Goal: Task Accomplishment & Management: Manage account settings

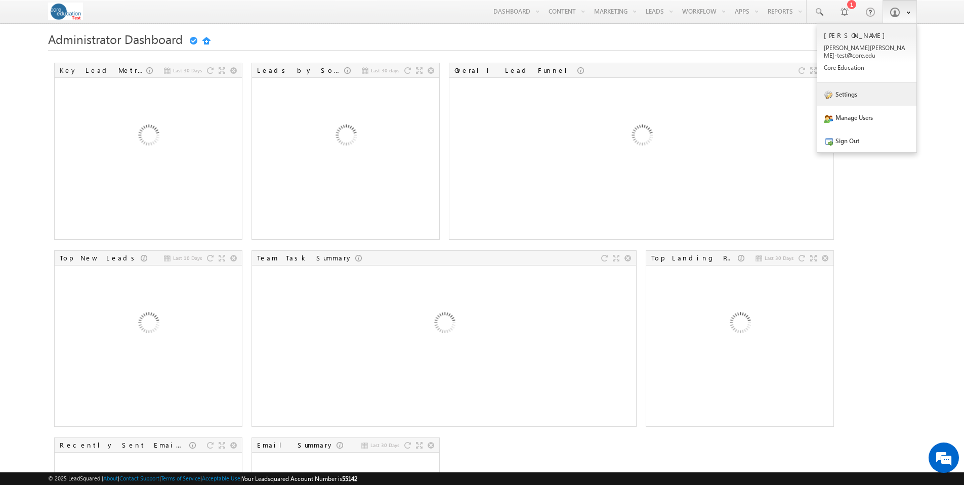
click at [850, 91] on link "Settings" at bounding box center [867, 94] width 99 height 23
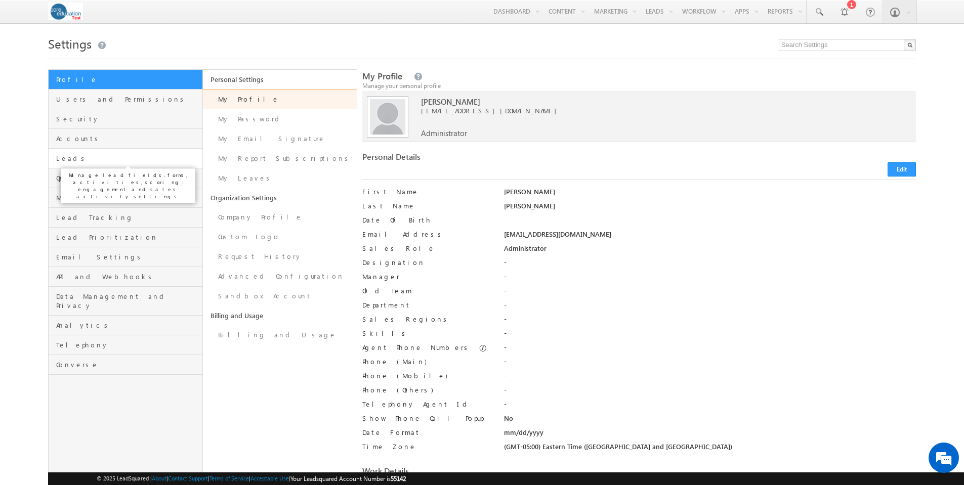
click at [68, 159] on span "Leads" at bounding box center [127, 158] width 143 height 9
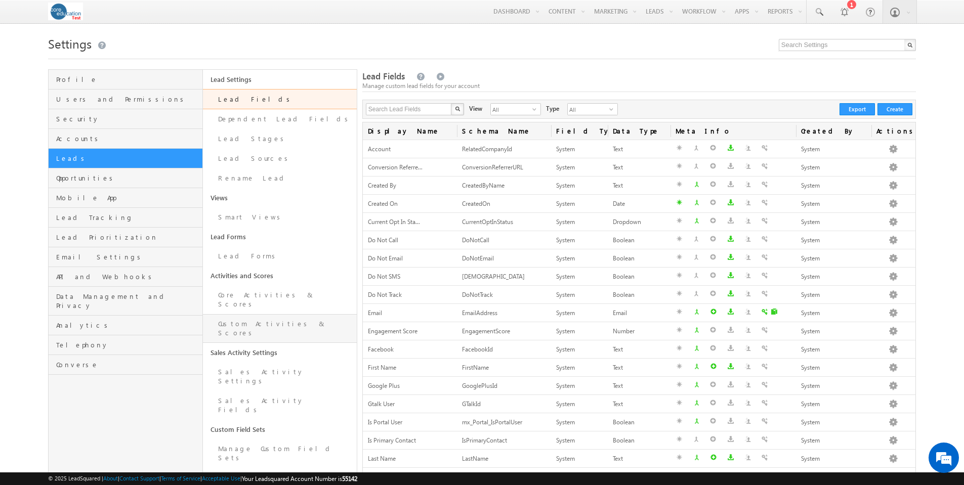
click at [253, 316] on link "Custom Activities & Scores" at bounding box center [280, 328] width 154 height 29
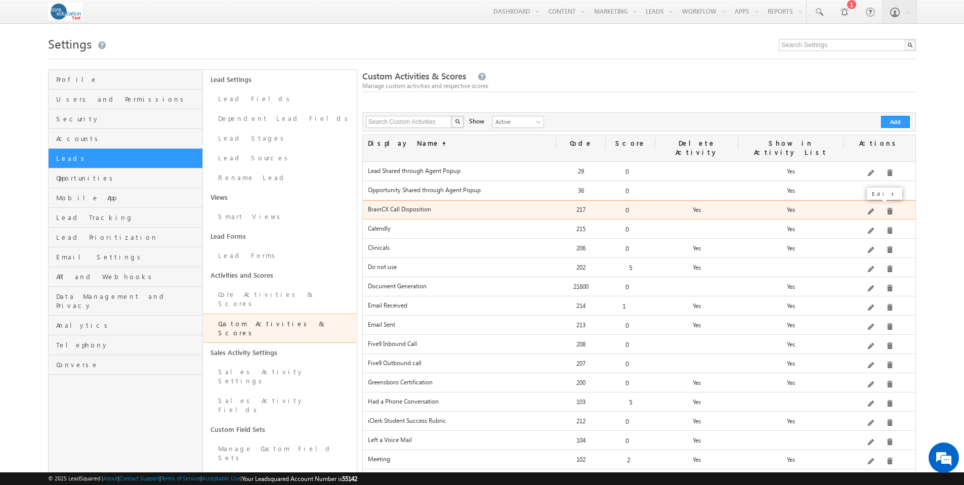
click at [873, 209] on span at bounding box center [872, 213] width 8 height 8
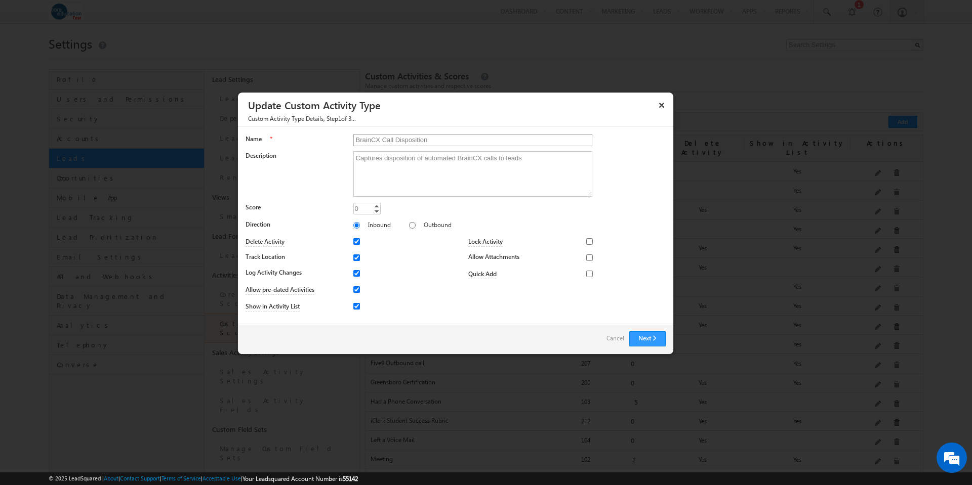
drag, startPoint x: 395, startPoint y: 140, endPoint x: 450, endPoint y: 138, distance: 54.7
click at [450, 138] on input "BrainCX Call Disposition" at bounding box center [472, 140] width 239 height 12
type input "BrainCX Call"
click at [650, 341] on button "Next" at bounding box center [647, 339] width 36 height 15
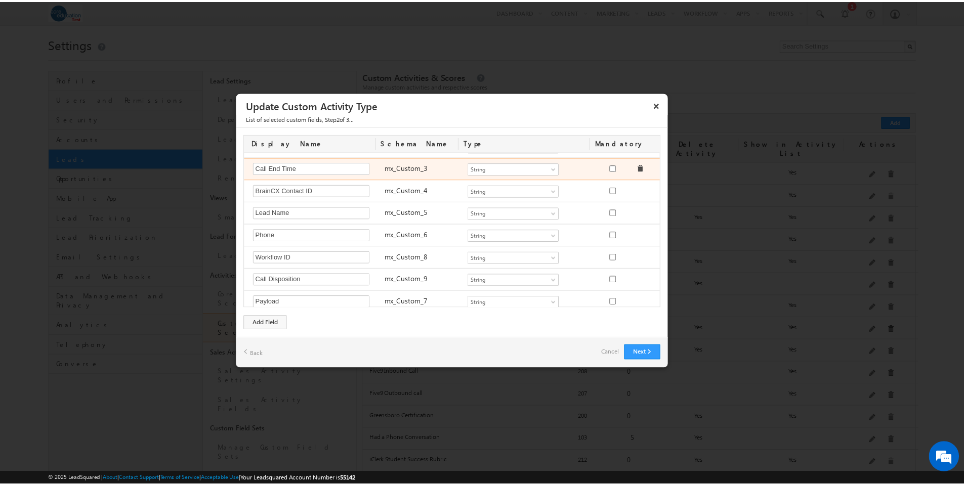
scroll to position [112, 0]
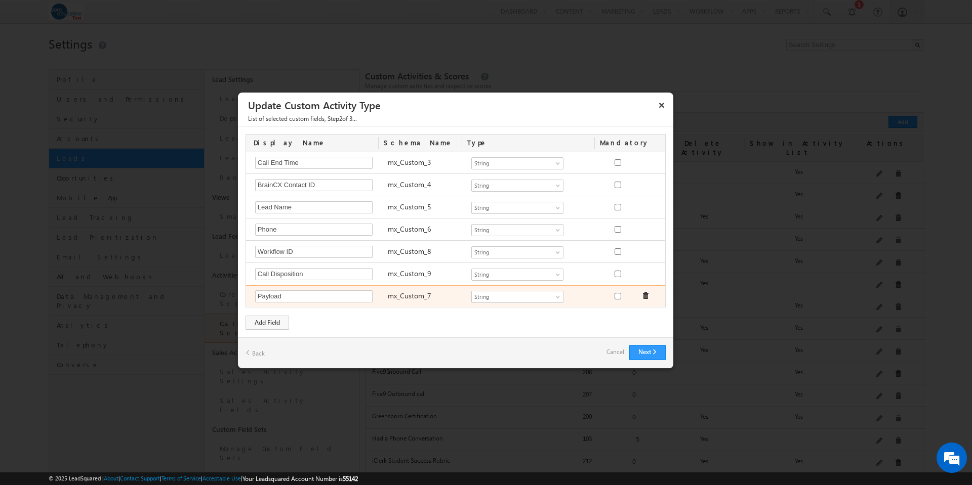
click at [642, 295] on span at bounding box center [645, 296] width 7 height 7
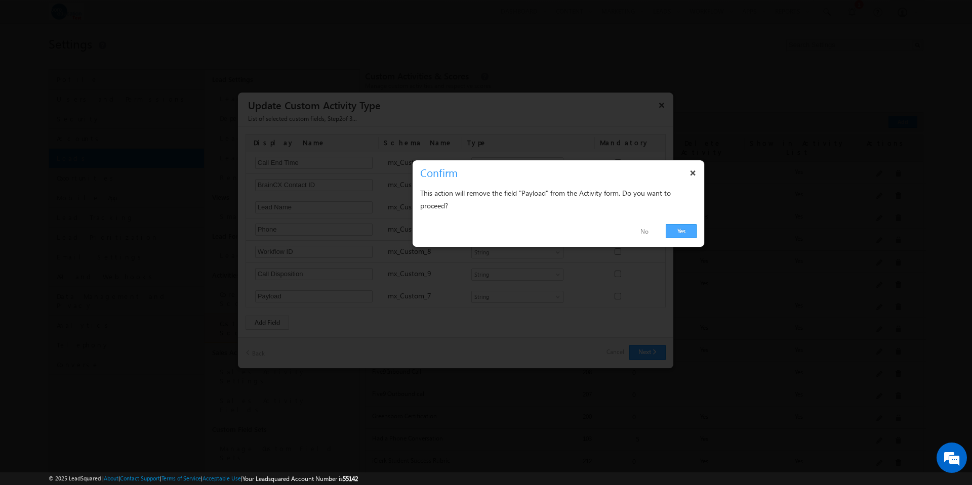
click at [675, 234] on link "Yes" at bounding box center [681, 231] width 31 height 14
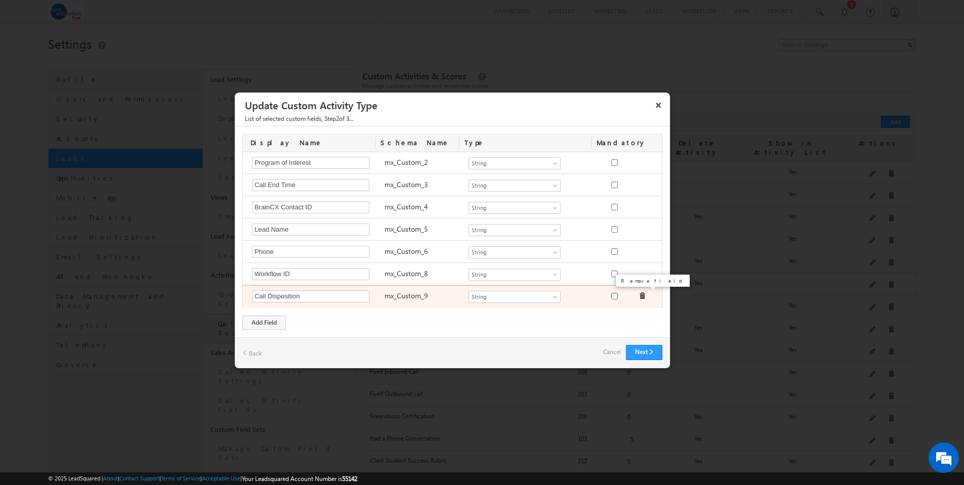
click at [639, 295] on span at bounding box center [642, 296] width 7 height 7
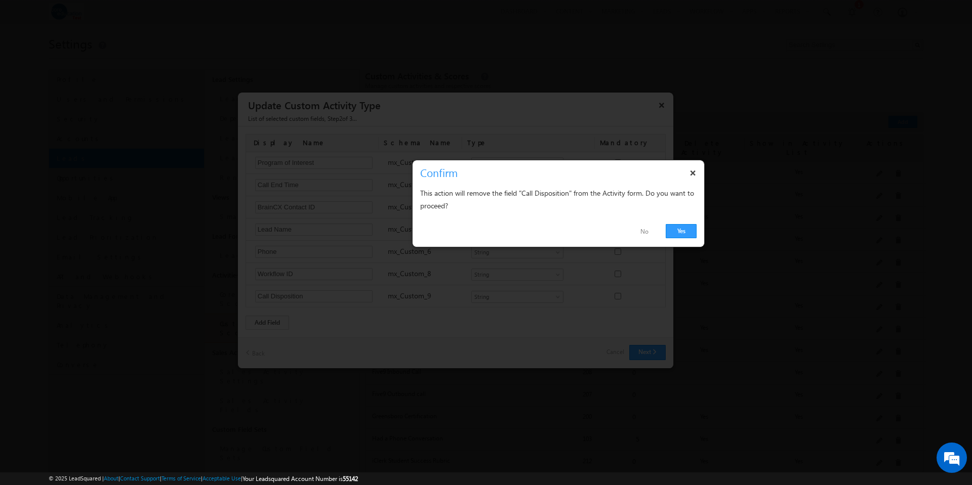
click at [674, 238] on div "Yes No" at bounding box center [559, 232] width 292 height 30
click at [676, 233] on link "Yes" at bounding box center [681, 231] width 31 height 14
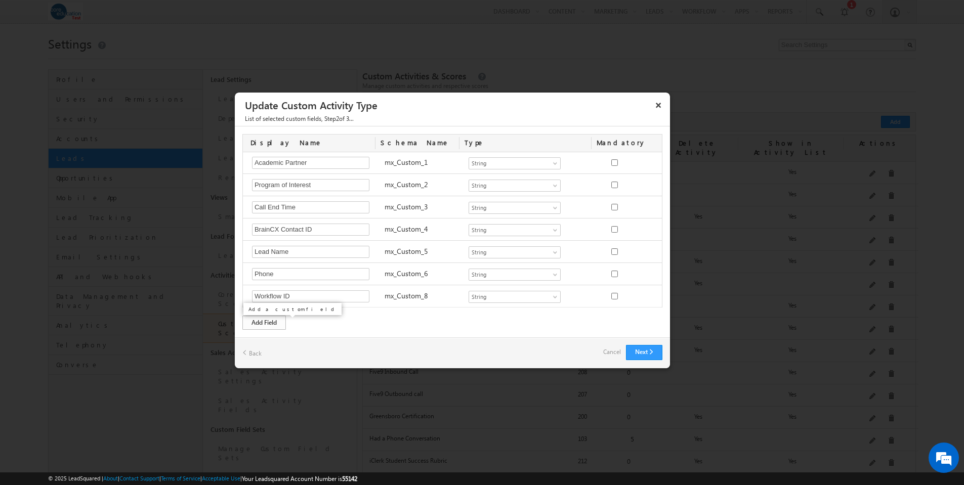
click at [270, 319] on div "Add Field" at bounding box center [264, 323] width 44 height 14
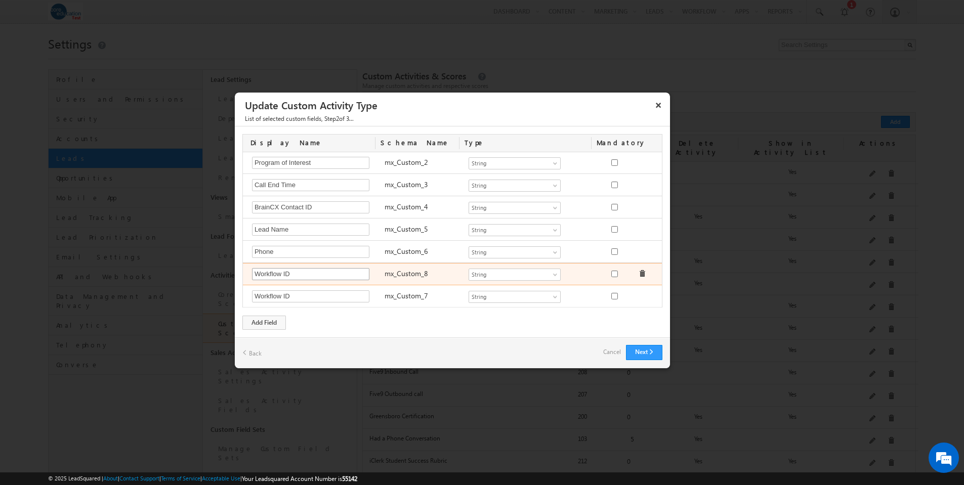
type input "Workflow ID"
drag, startPoint x: 311, startPoint y: 272, endPoint x: 249, endPoint y: 267, distance: 62.0
click at [249, 268] on div "Workflow ID Required Field" at bounding box center [313, 275] width 133 height 14
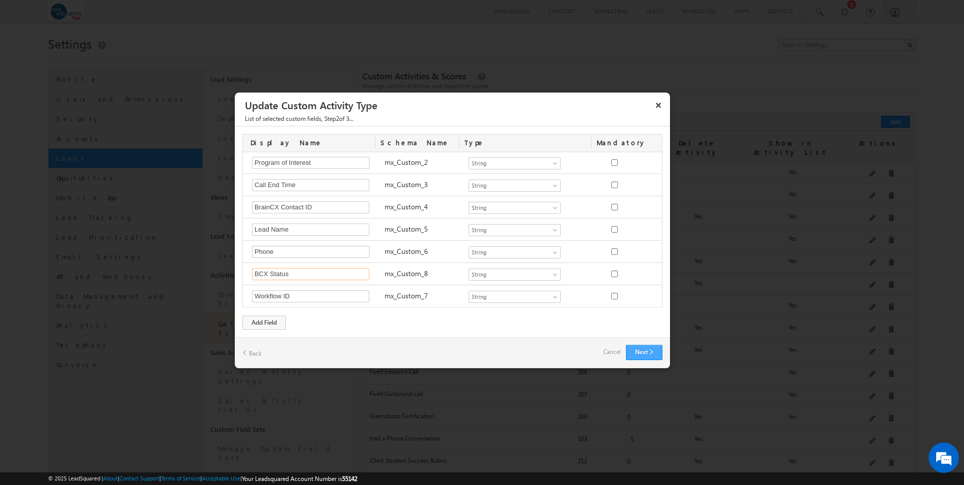
type input "BCX Status"
click at [643, 351] on button "Next" at bounding box center [644, 352] width 36 height 15
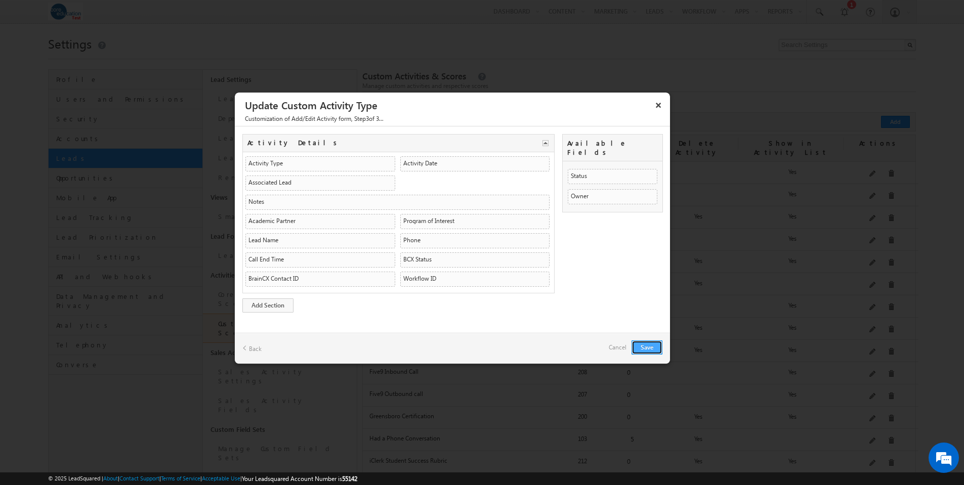
click at [646, 348] on button "Save" at bounding box center [647, 348] width 31 height 14
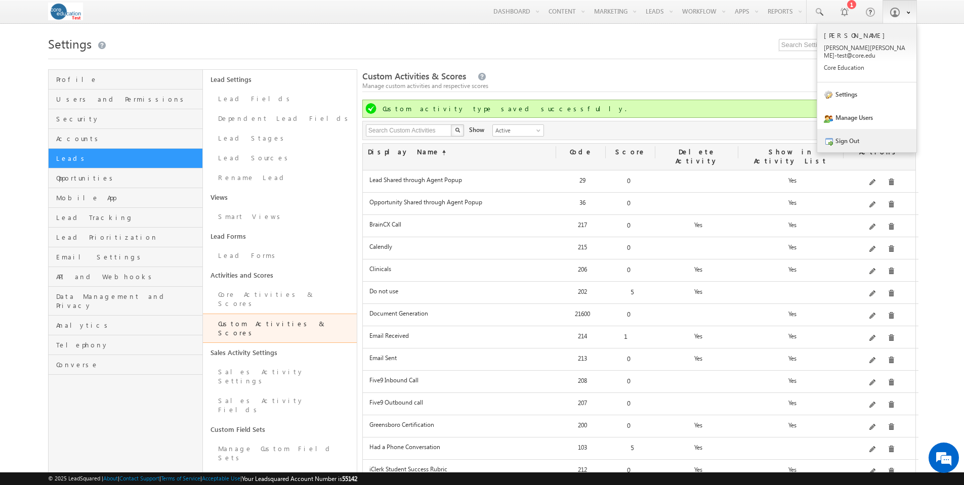
click at [848, 133] on link "Sign Out" at bounding box center [867, 140] width 99 height 23
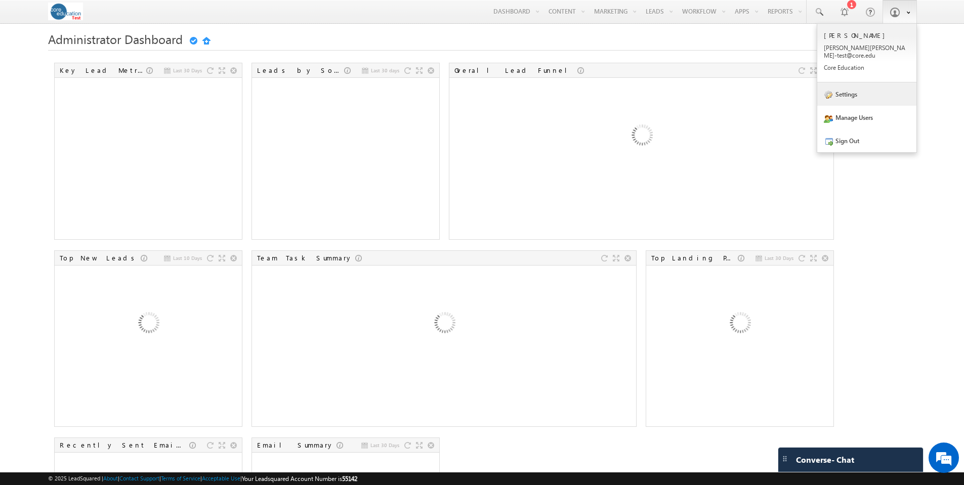
click at [856, 88] on link "Settings" at bounding box center [867, 94] width 99 height 23
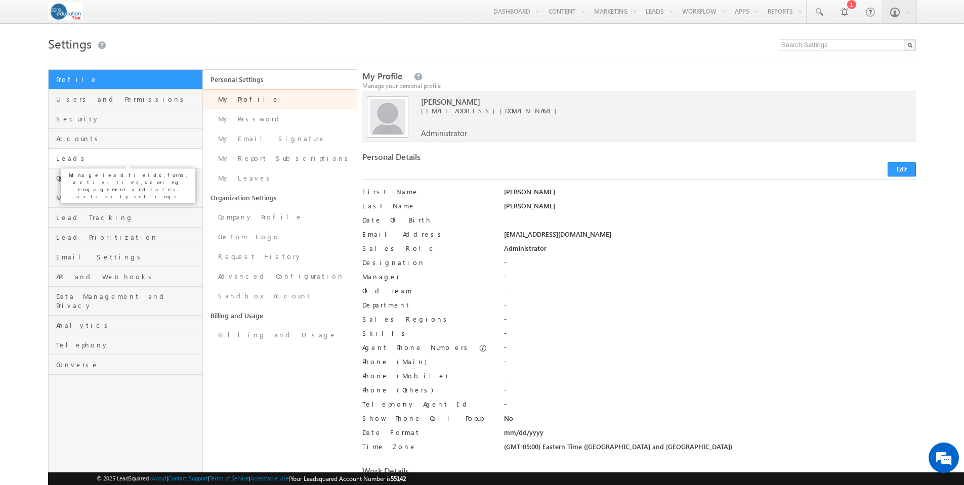
click at [73, 160] on span "Leads" at bounding box center [127, 158] width 143 height 9
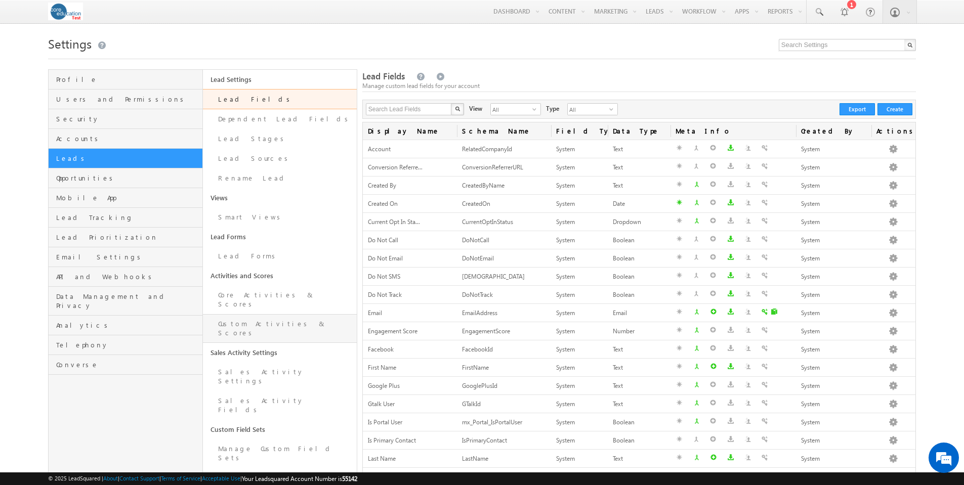
click at [254, 316] on link "Custom Activities & Scores" at bounding box center [280, 328] width 154 height 29
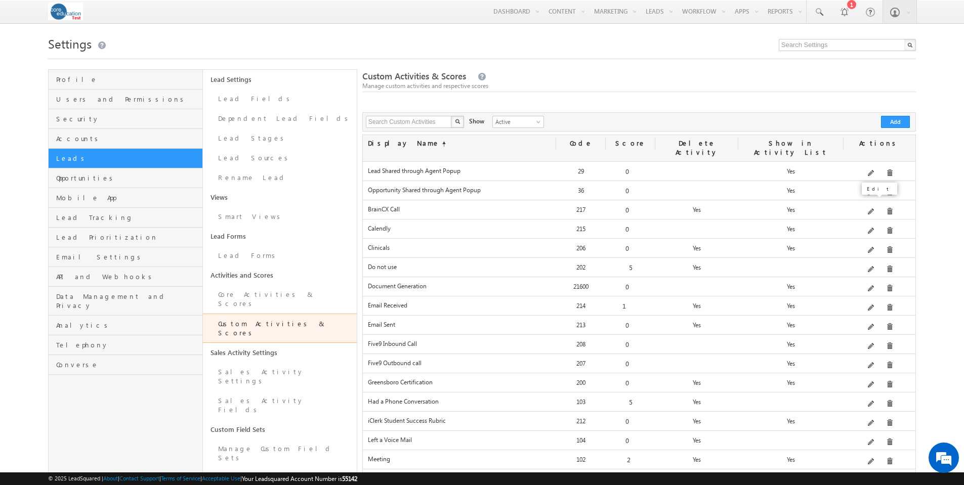
click at [875, 209] on span at bounding box center [872, 213] width 8 height 8
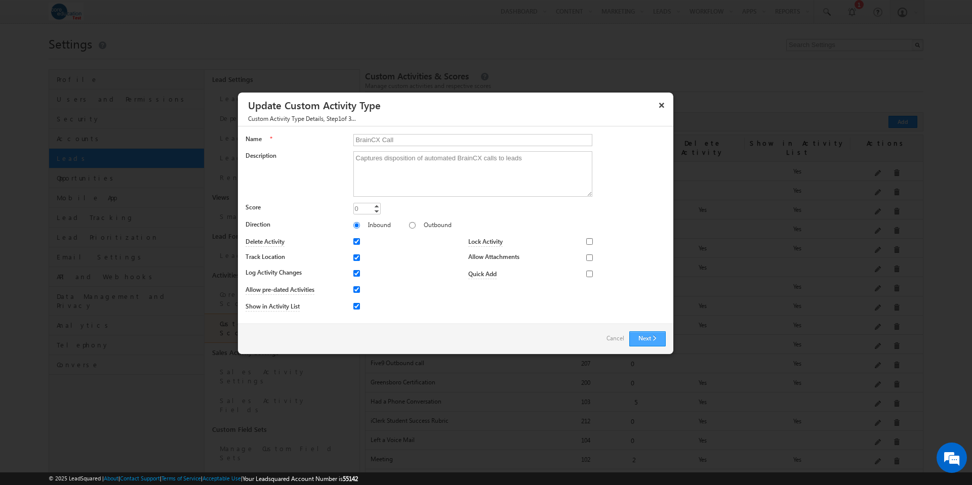
click at [641, 335] on button "Next" at bounding box center [647, 339] width 36 height 15
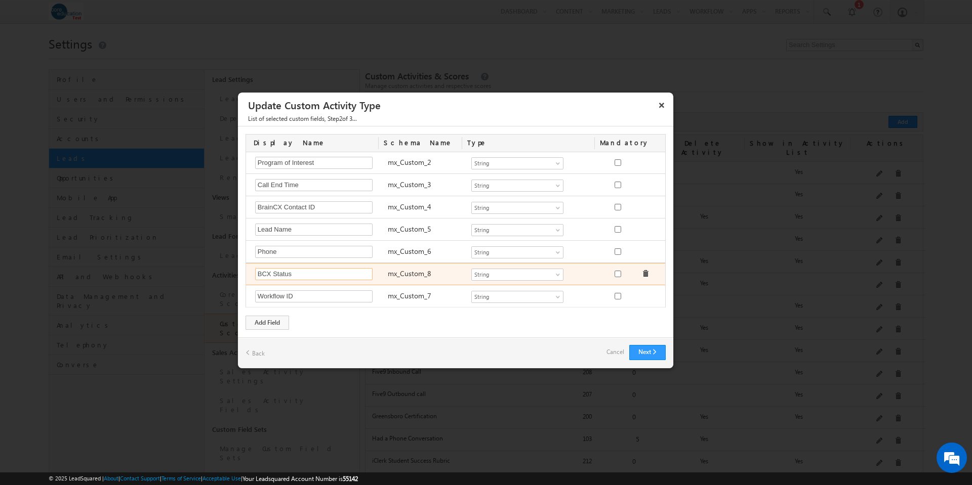
drag, startPoint x: 263, startPoint y: 271, endPoint x: 276, endPoint y: 267, distance: 13.9
click at [264, 271] on input "BCX Status" at bounding box center [313, 274] width 117 height 12
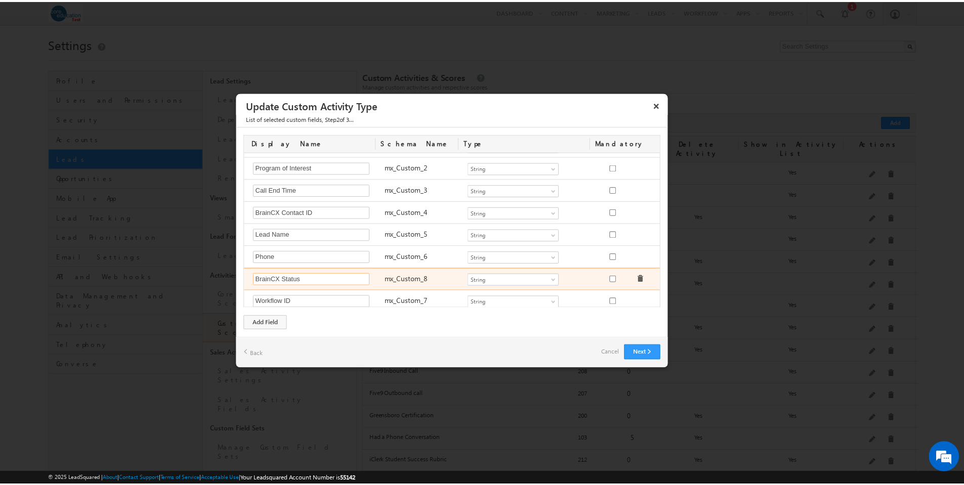
scroll to position [90, 0]
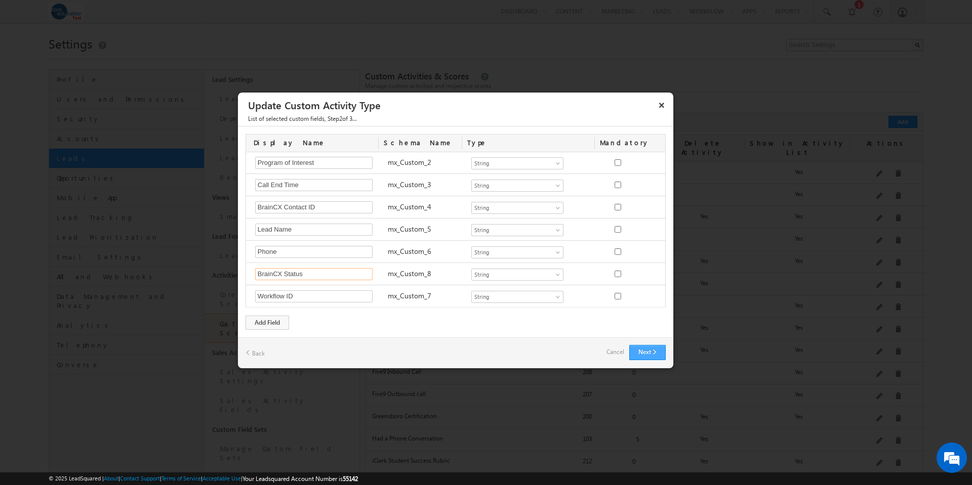
type input "BrainCX Status"
click at [649, 350] on button "Next" at bounding box center [647, 352] width 36 height 15
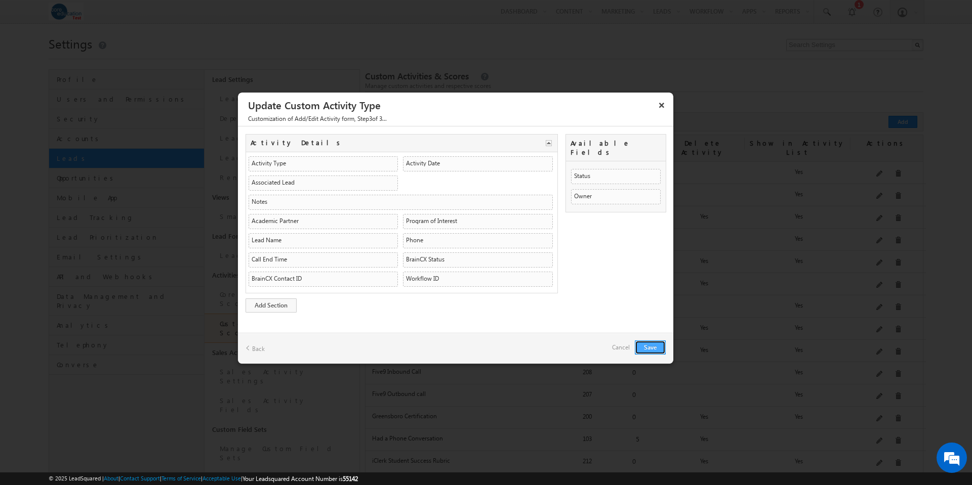
click at [652, 345] on button "Save" at bounding box center [650, 348] width 31 height 14
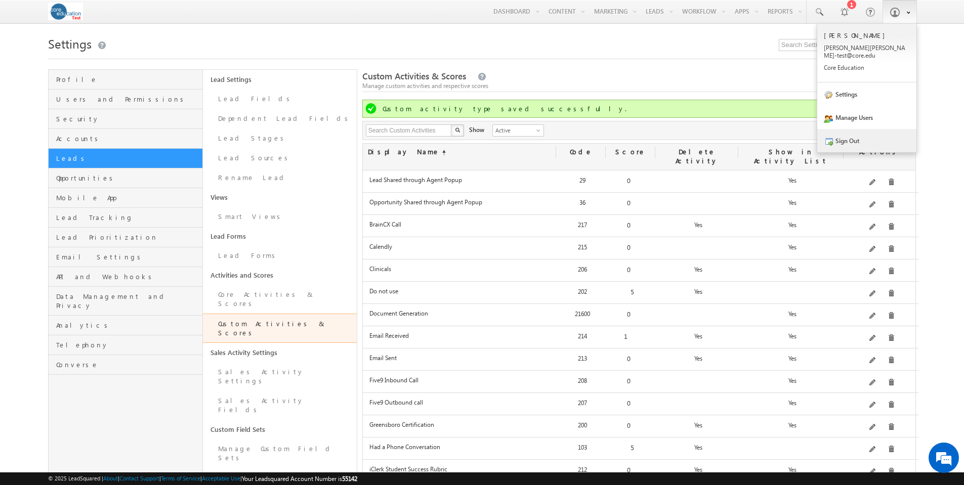
click at [854, 134] on link "Sign Out" at bounding box center [867, 140] width 99 height 23
